Goal: Navigation & Orientation: Find specific page/section

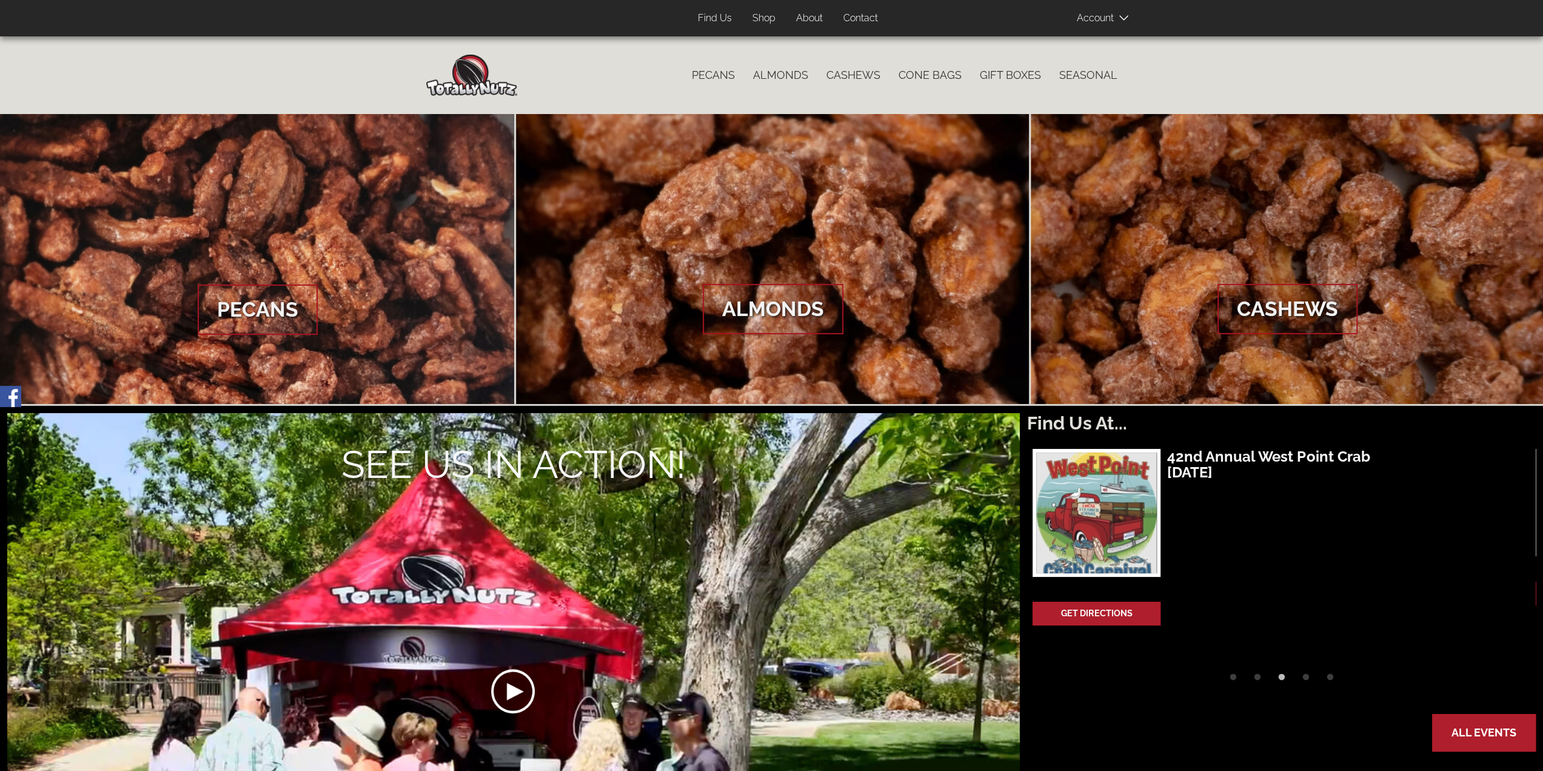
click at [1422, 13] on header "Products User account menu Account Log In Sign Up 0 items Top Menu (Pages) Find…" at bounding box center [771, 18] width 1543 height 36
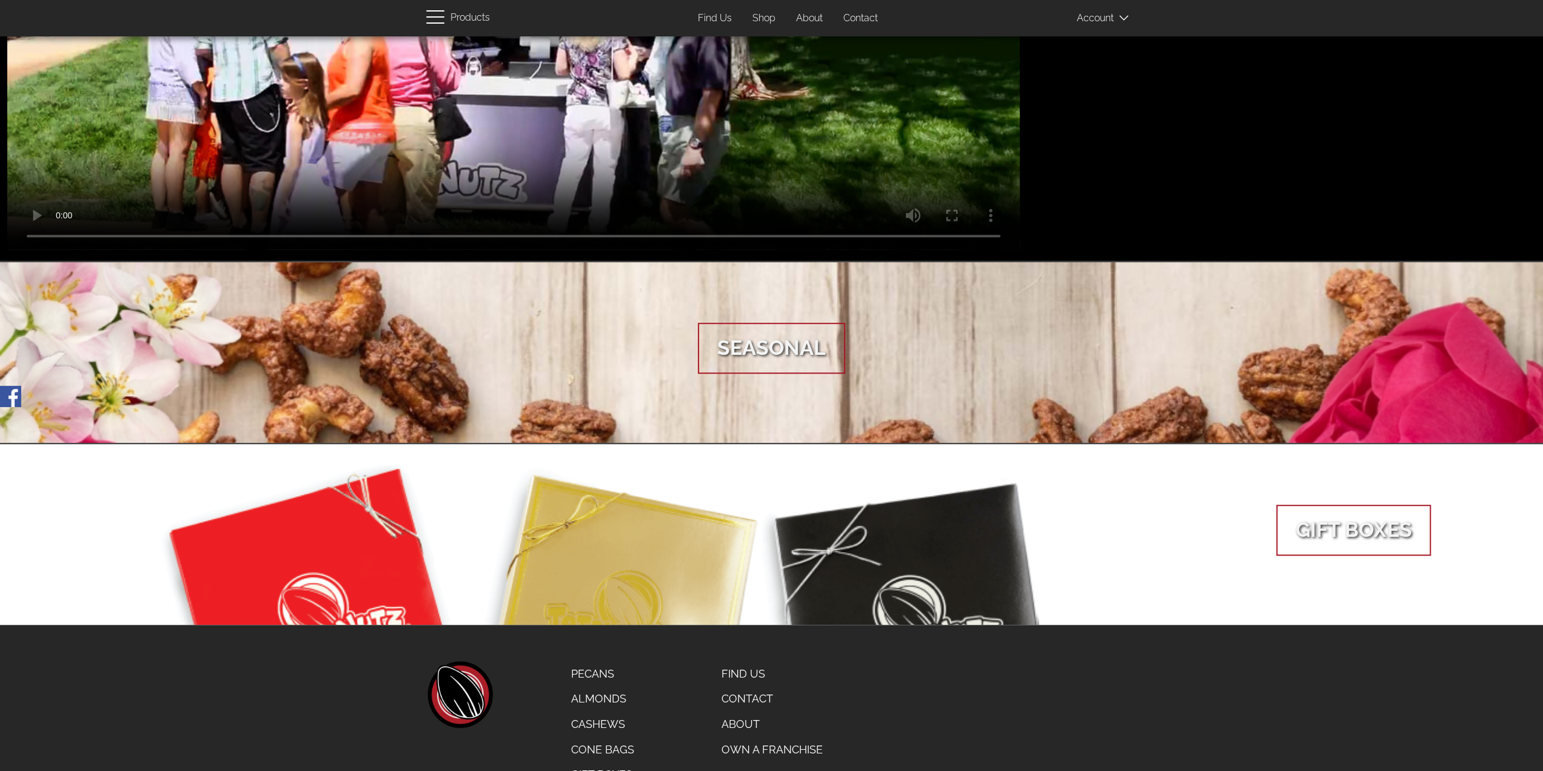
scroll to position [788, 0]
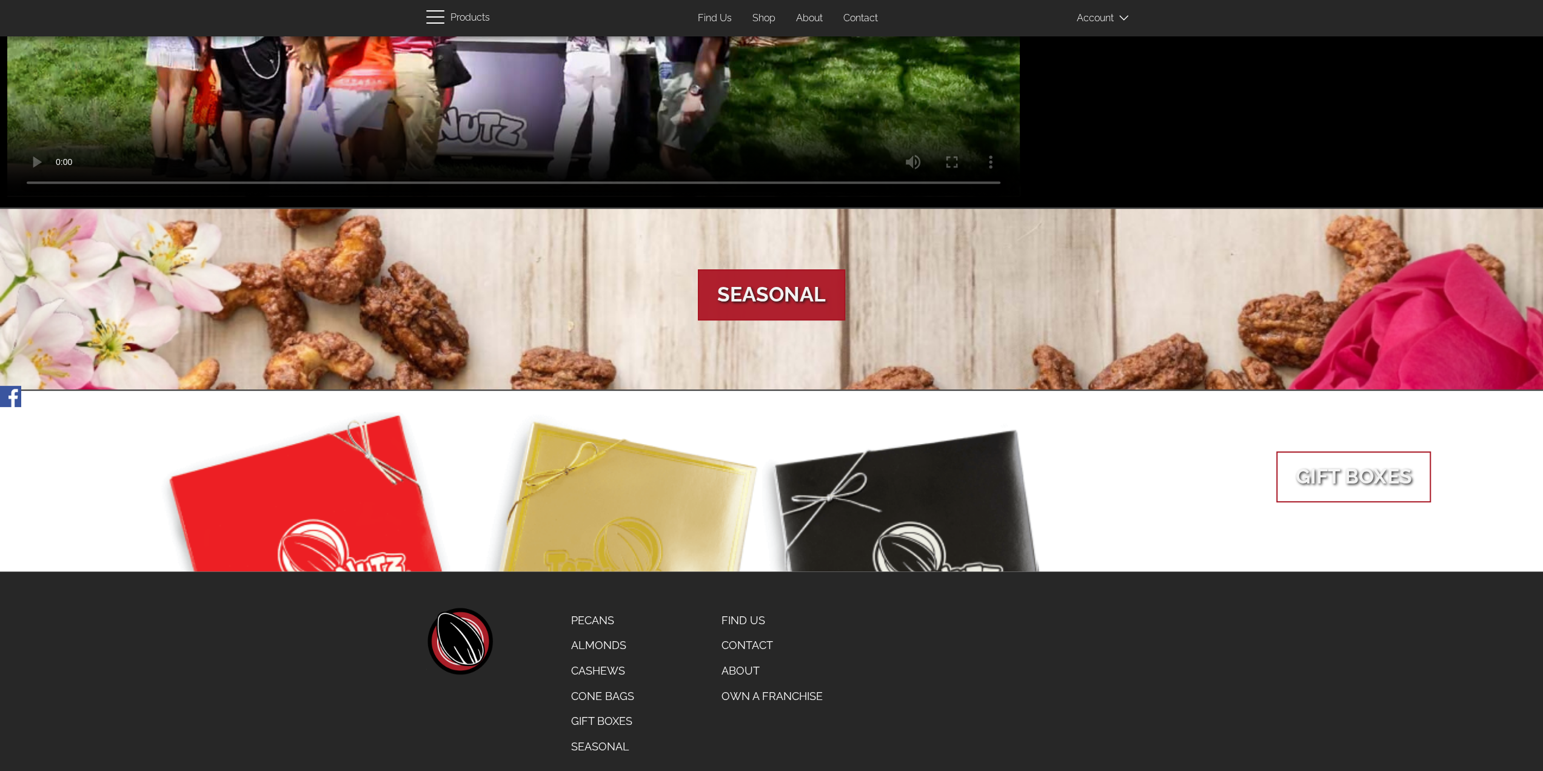
click at [777, 299] on span "Seasonal" at bounding box center [771, 294] width 147 height 51
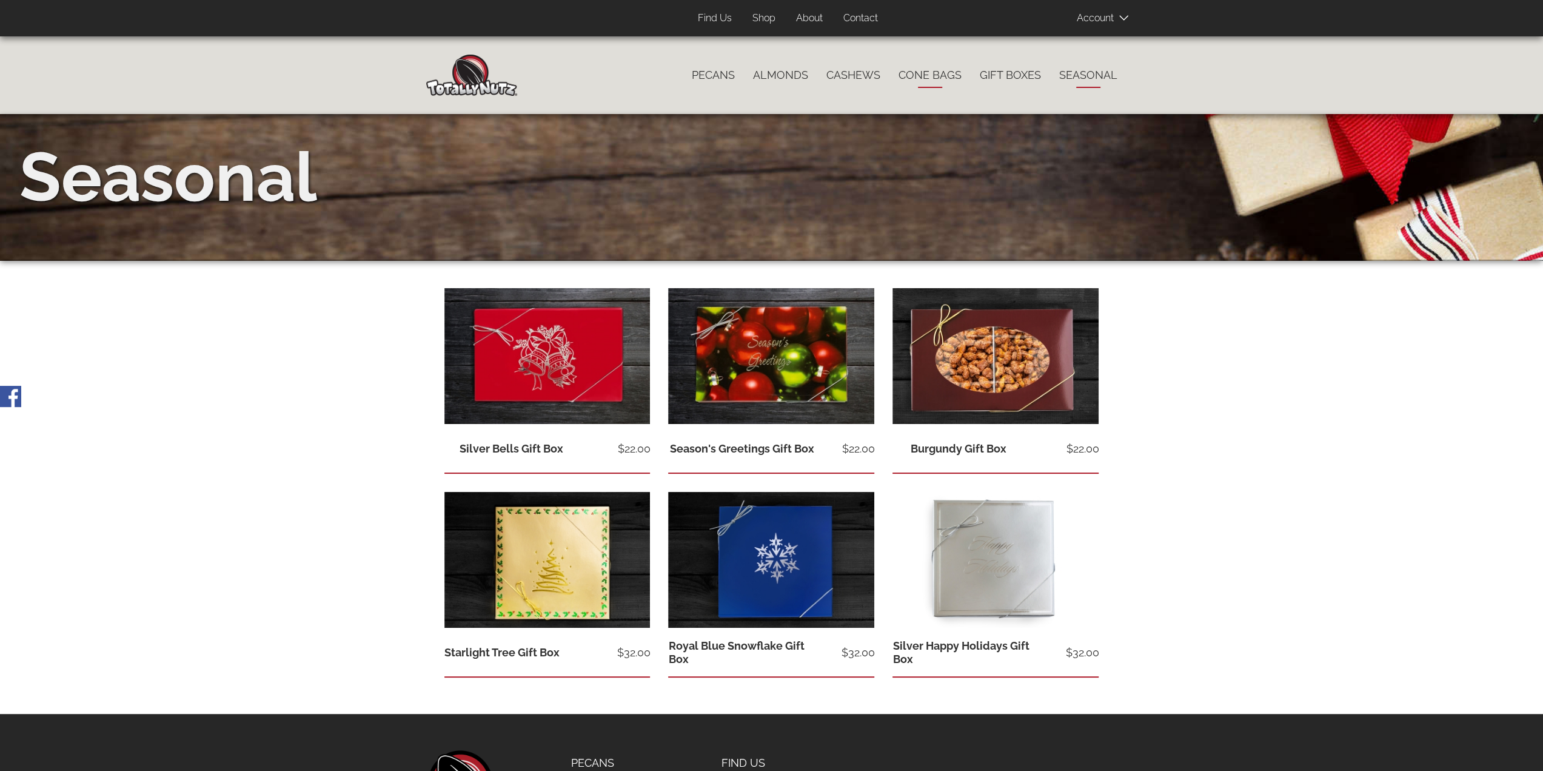
click at [930, 76] on link "Cone Bags" at bounding box center [929, 74] width 81 height 25
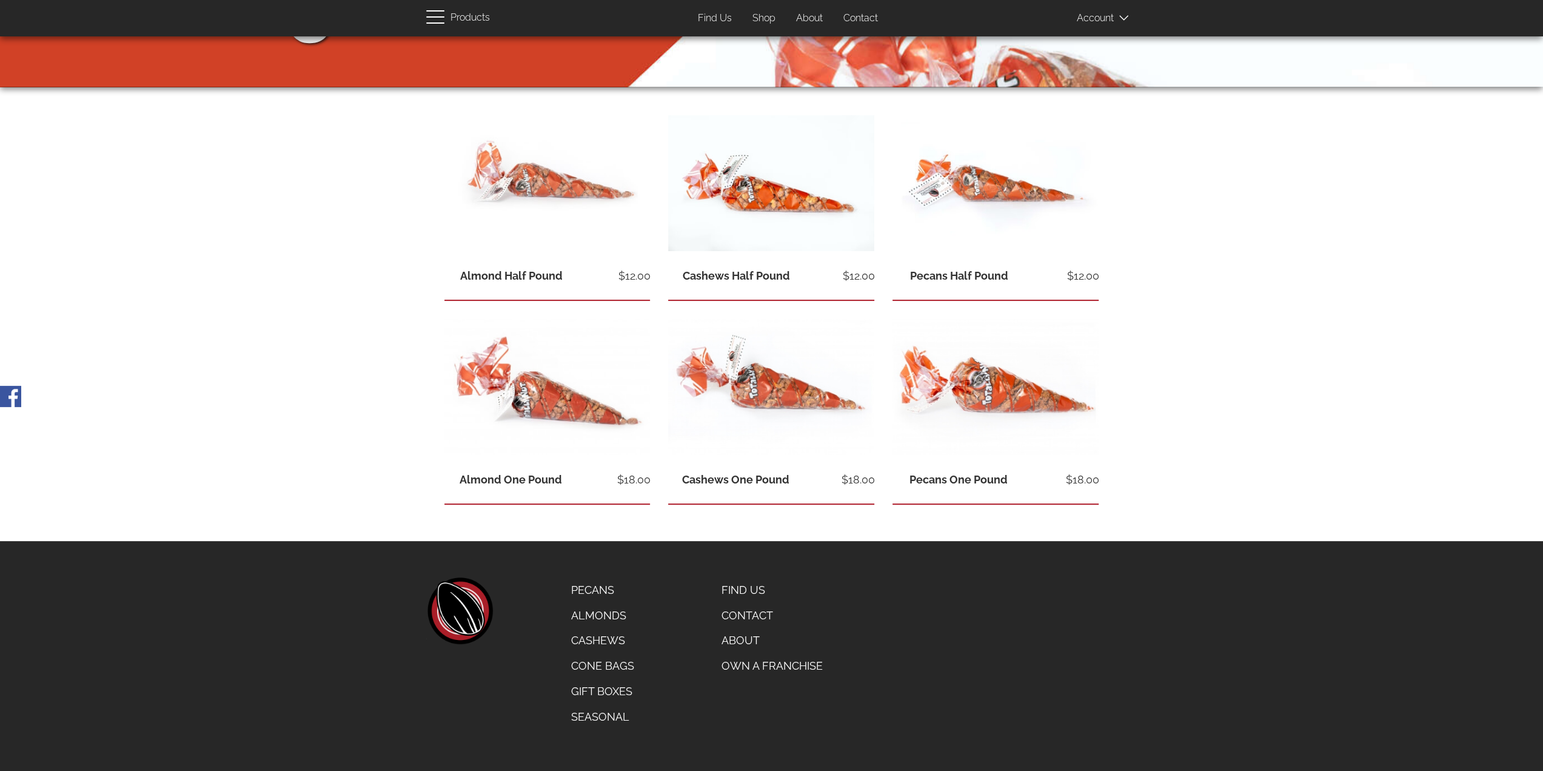
scroll to position [173, 0]
click at [123, 11] on header "Products User account menu Account Log In Sign Up 0 items Top Menu (Pages) Find…" at bounding box center [771, 18] width 1543 height 36
